Goal: Information Seeking & Learning: Find specific fact

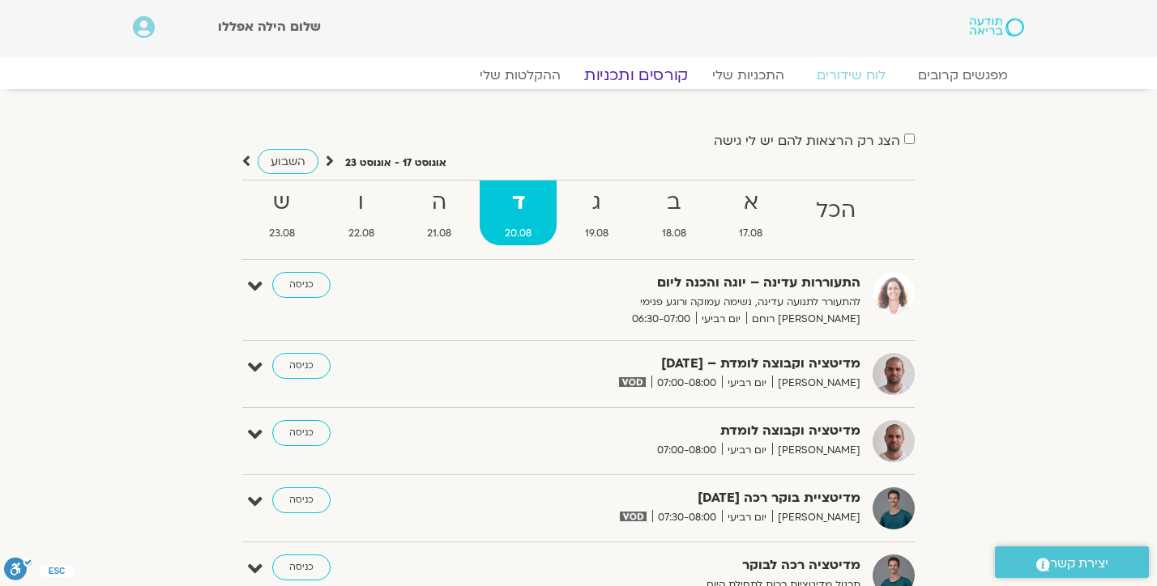
click at [646, 75] on link "קורסים ותכניות" at bounding box center [636, 75] width 143 height 19
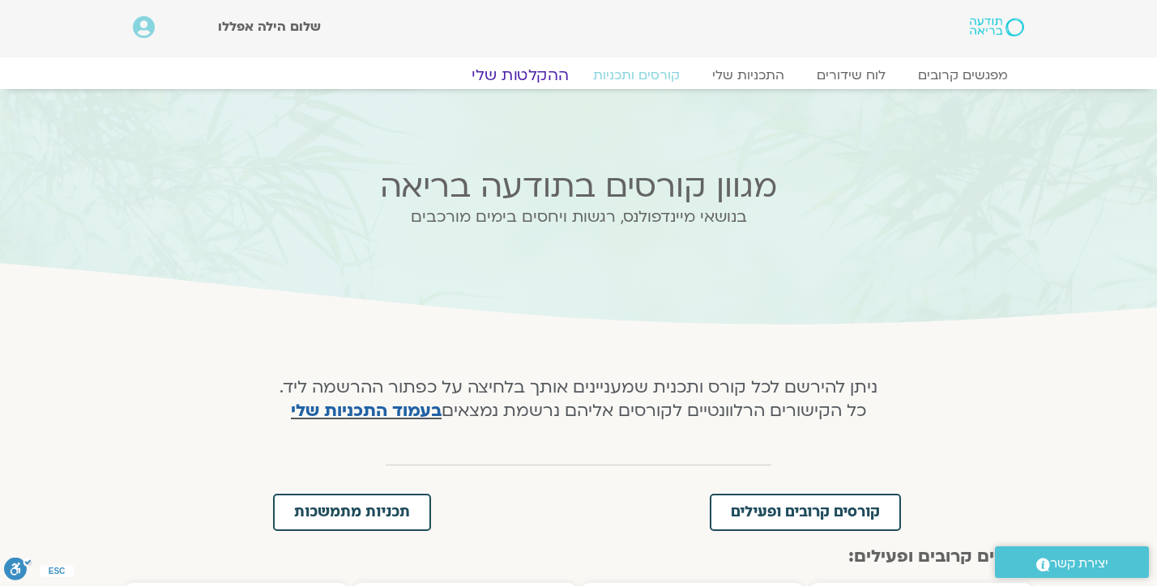
click at [533, 75] on link "ההקלטות שלי" at bounding box center [520, 75] width 136 height 19
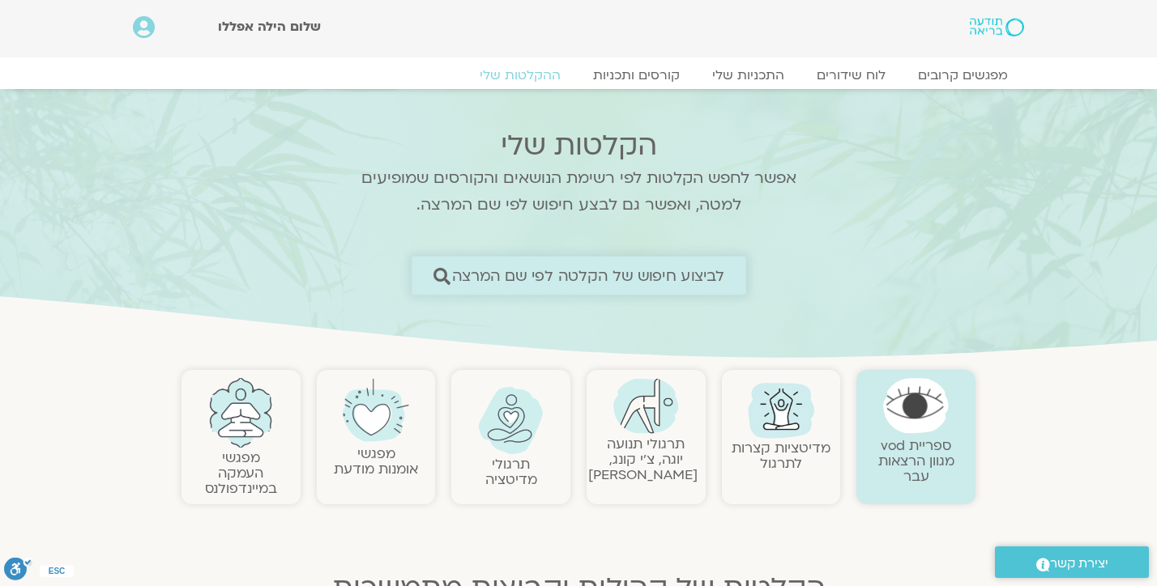
click at [640, 267] on span "לביצוע חיפוש של הקלטה לפי שם המרצה" at bounding box center [587, 275] width 273 height 17
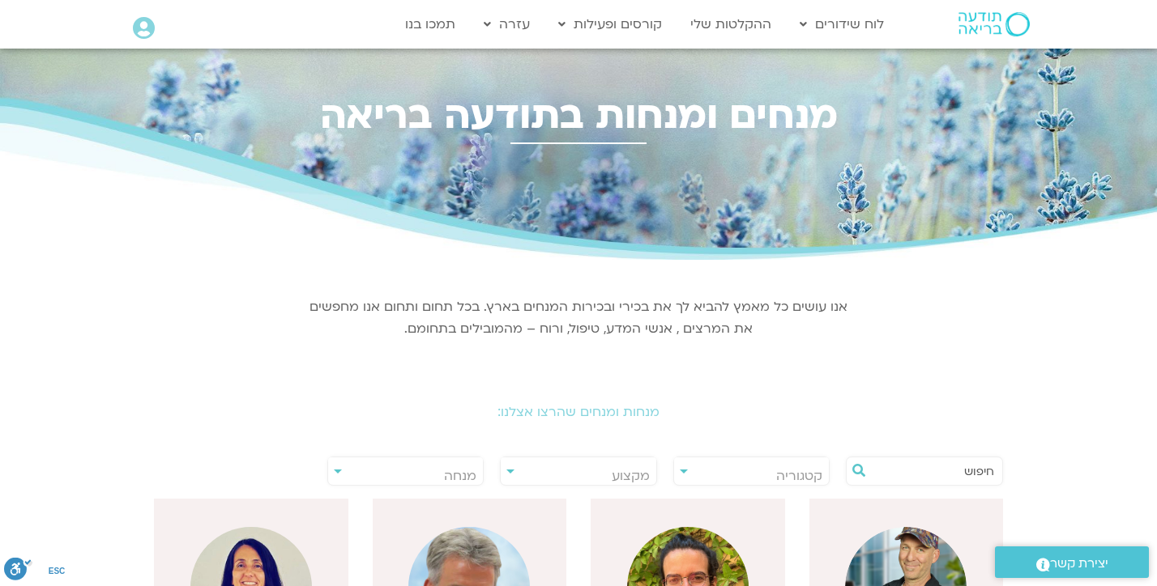
click at [910, 471] on input "text" at bounding box center [932, 472] width 123 height 28
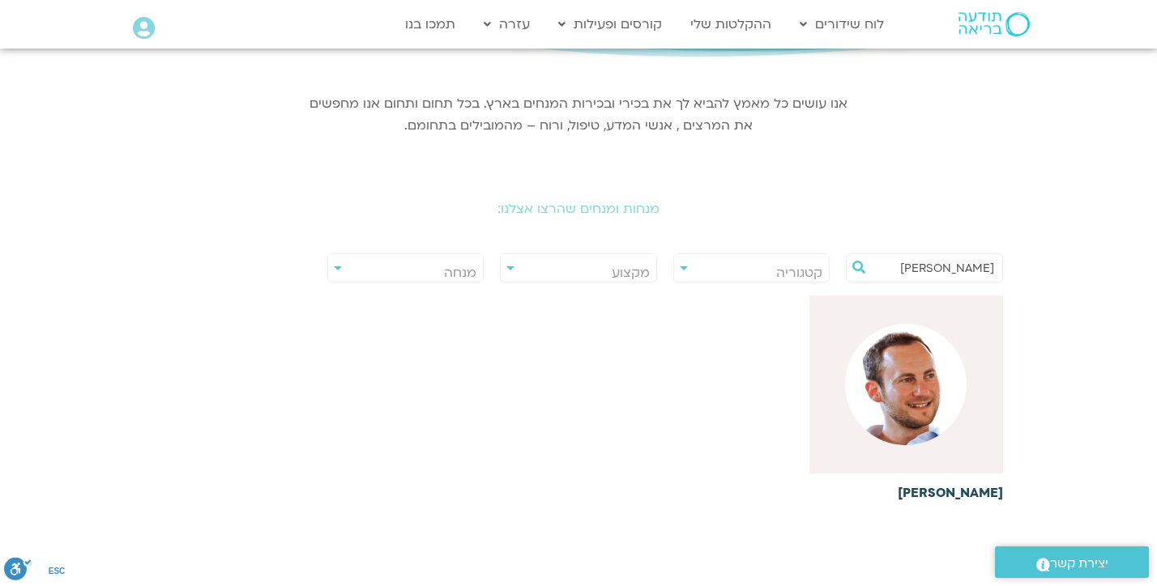
scroll to position [214, 0]
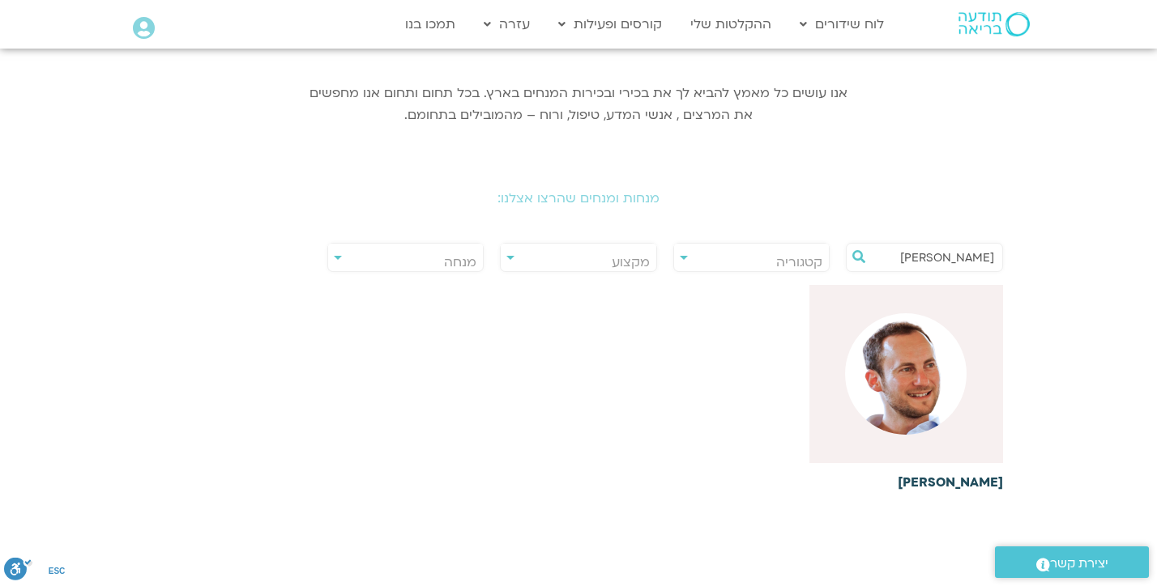
type input "[PERSON_NAME]"
click at [914, 416] on img at bounding box center [906, 374] width 122 height 122
click at [914, 368] on img at bounding box center [906, 374] width 122 height 122
click at [914, 369] on img at bounding box center [906, 374] width 122 height 122
click at [986, 492] on div "[PERSON_NAME]" at bounding box center [906, 389] width 196 height 211
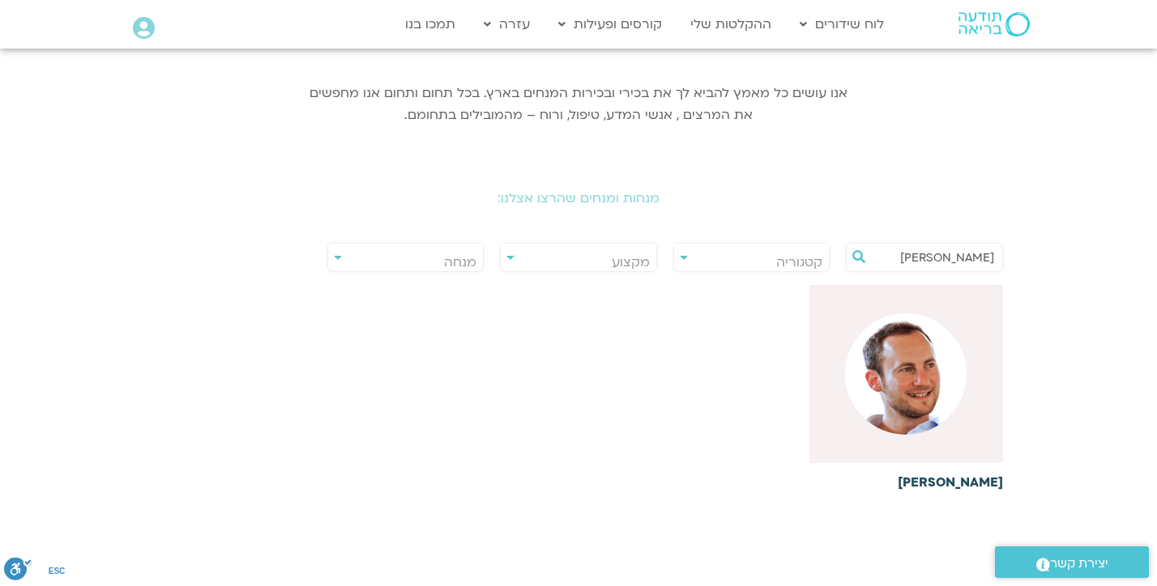
click at [985, 482] on h6 "[PERSON_NAME]" at bounding box center [906, 482] width 194 height 15
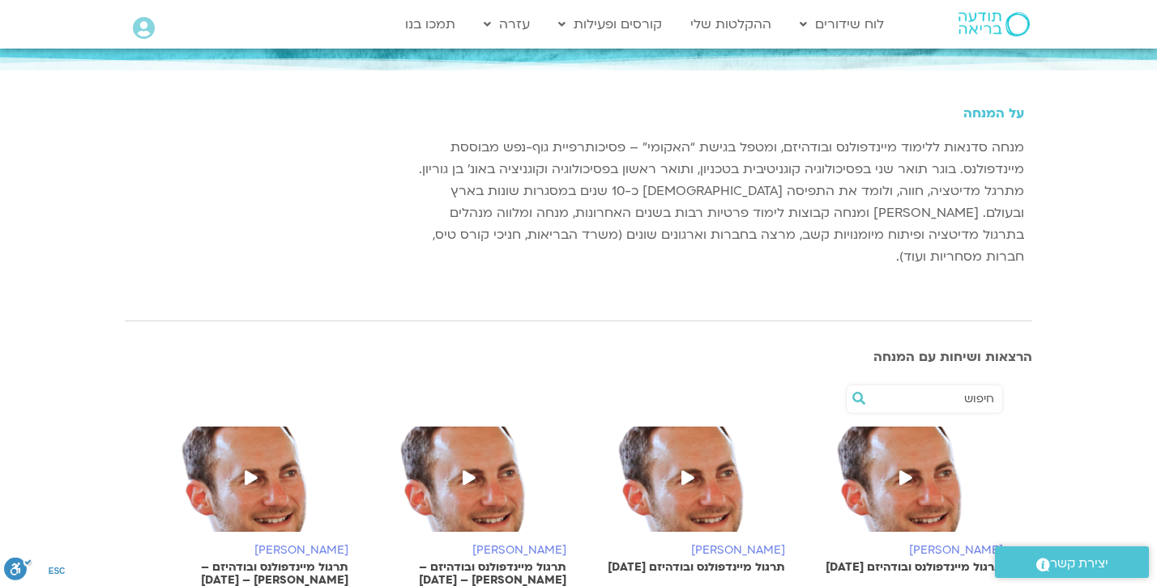
scroll to position [172, 0]
